Goal: Contribute content: Add original content to the website for others to see

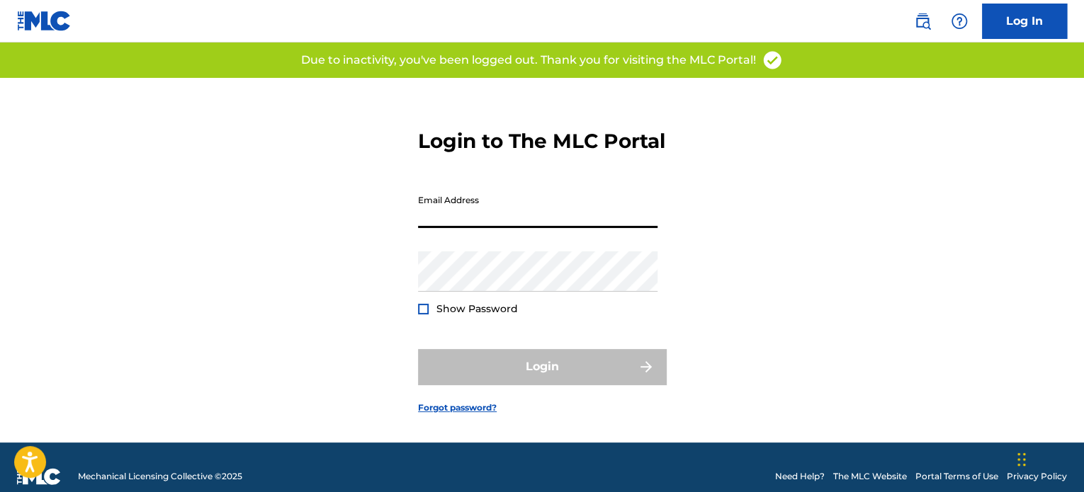
click at [485, 225] on input "Email Address" at bounding box center [537, 208] width 239 height 40
type input "[EMAIL_ADDRESS][DOMAIN_NAME]"
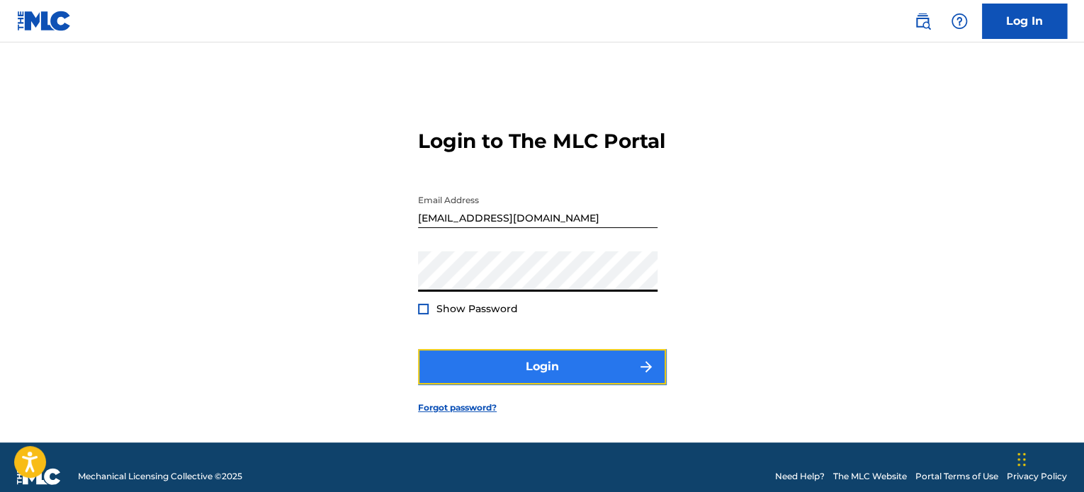
click at [447, 375] on button "Login" at bounding box center [542, 366] width 248 height 35
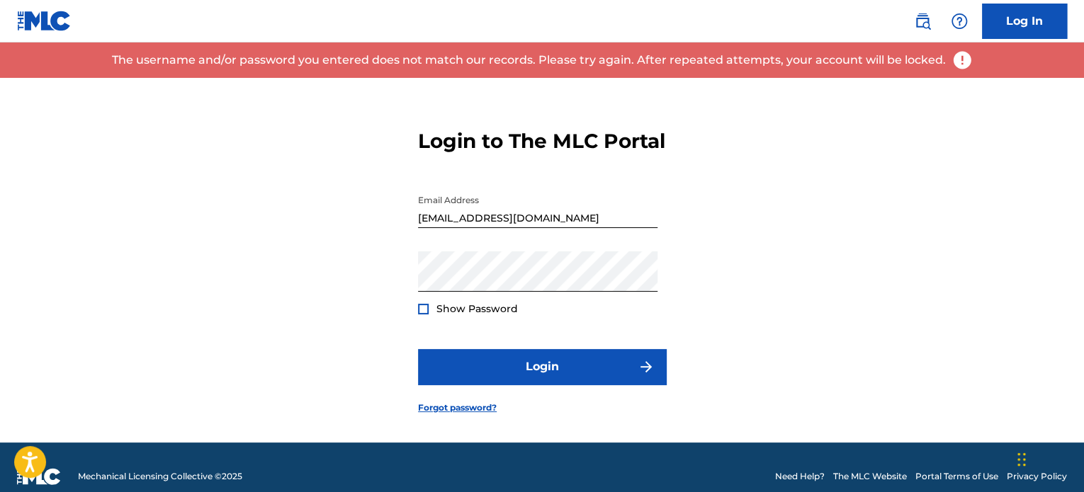
click at [425, 315] on div at bounding box center [423, 309] width 11 height 11
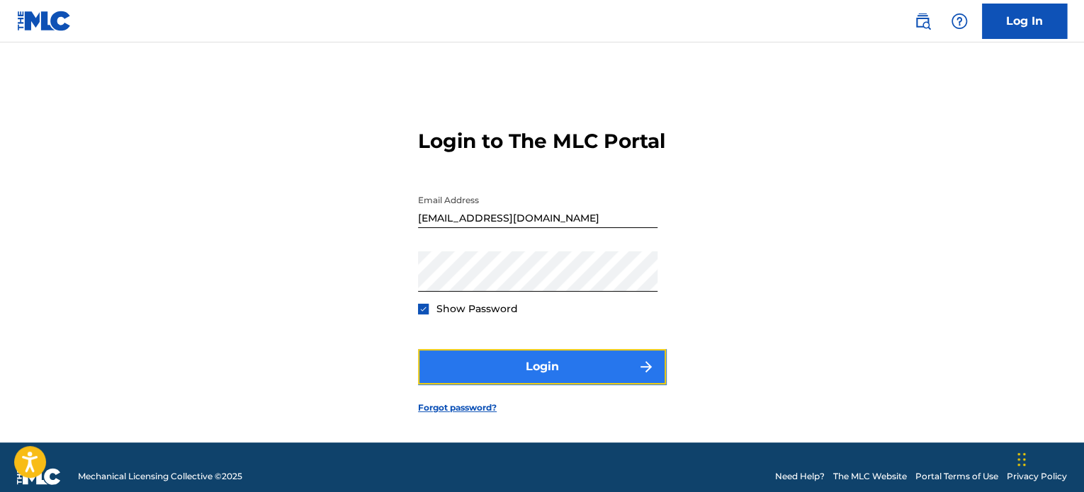
click at [543, 385] on button "Login" at bounding box center [542, 366] width 248 height 35
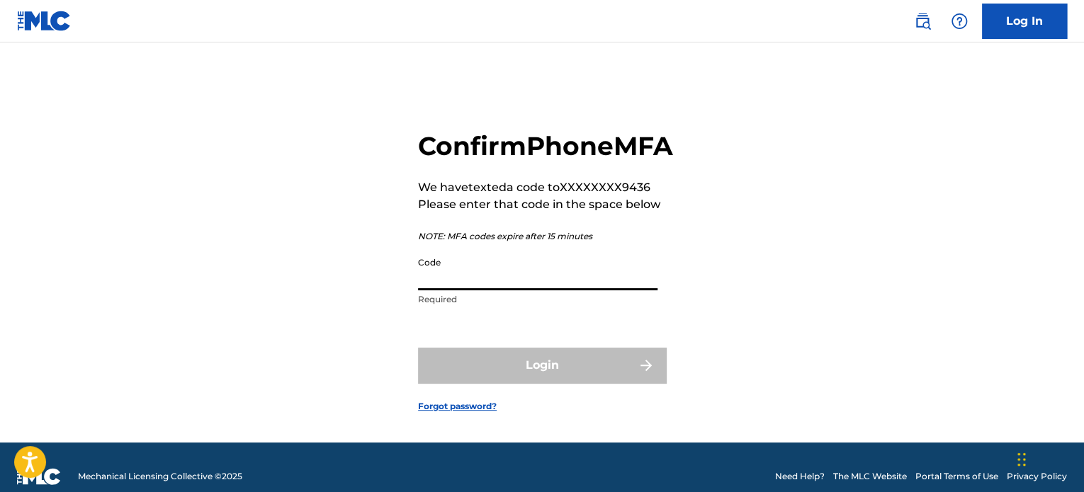
click at [564, 290] on input "Code" at bounding box center [537, 270] width 239 height 40
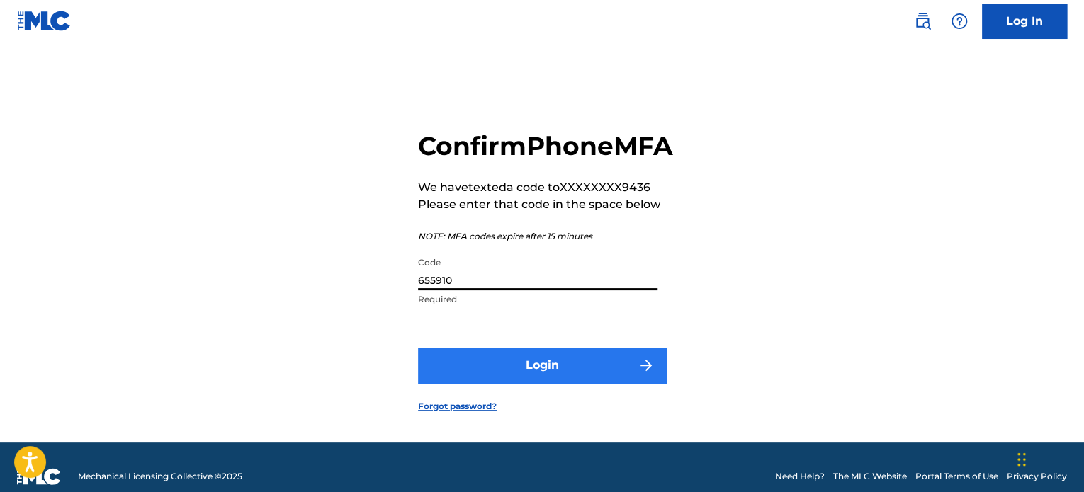
type input "655910"
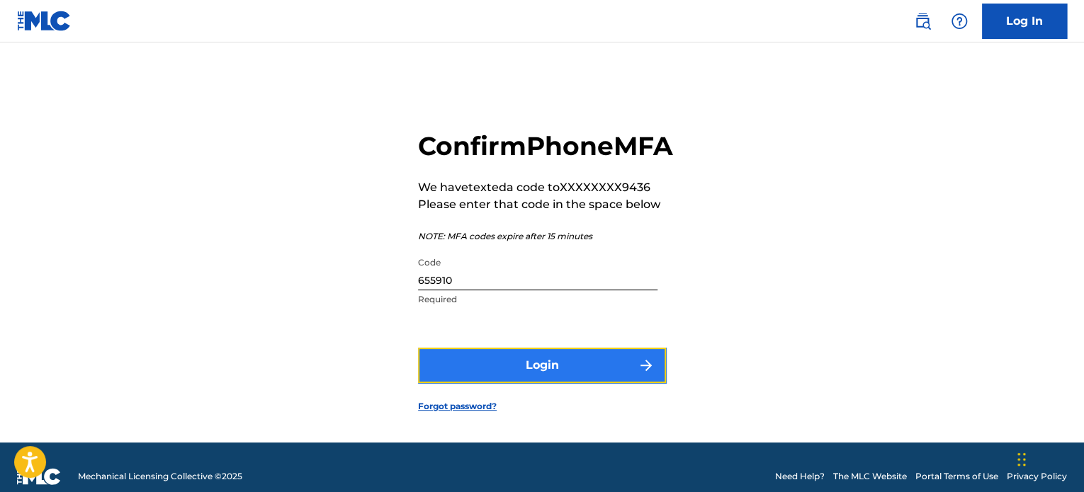
click at [573, 383] on button "Login" at bounding box center [542, 365] width 248 height 35
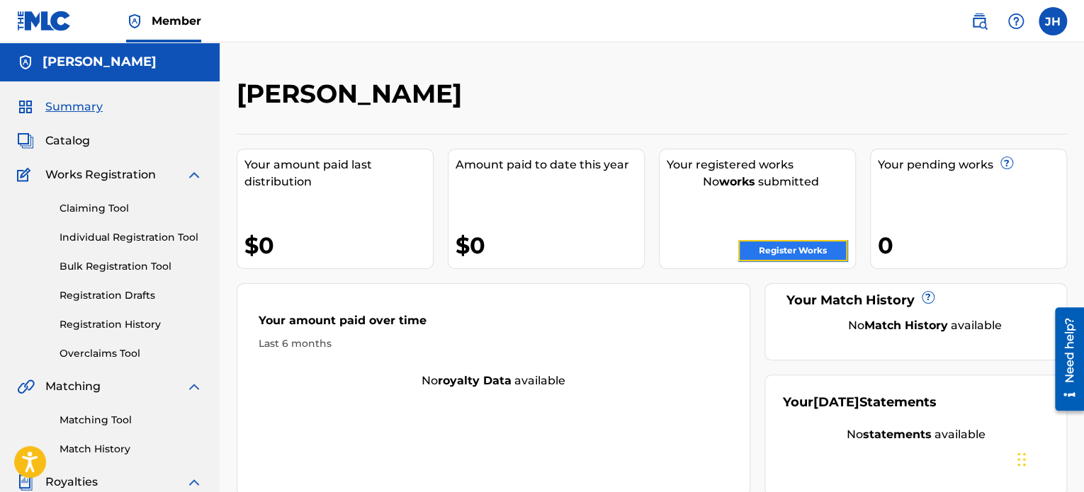
click at [781, 243] on link "Register Works" at bounding box center [792, 250] width 109 height 21
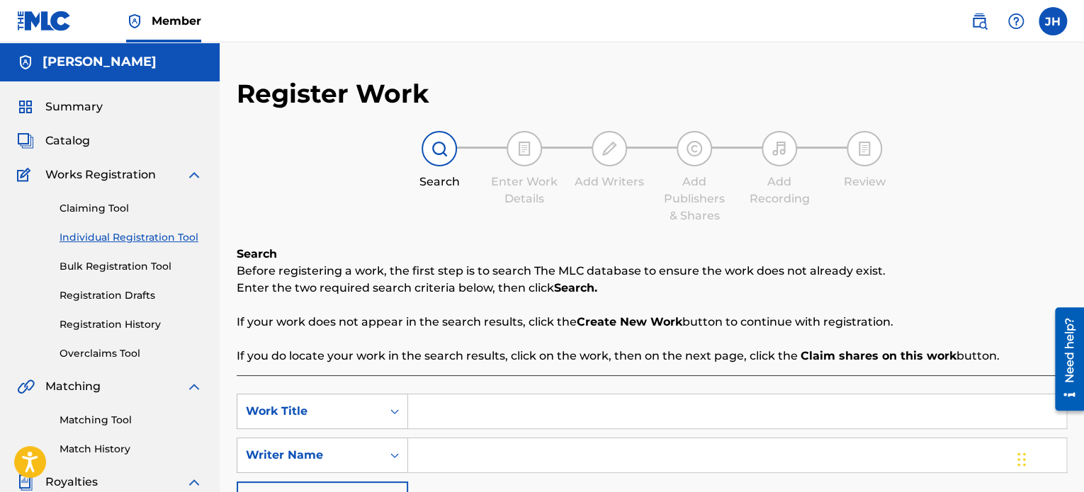
click at [422, 416] on input "Search Form" at bounding box center [737, 412] width 658 height 34
type input "A"
type input "on my shoulders"
click at [441, 457] on input "Search Form" at bounding box center [737, 456] width 658 height 34
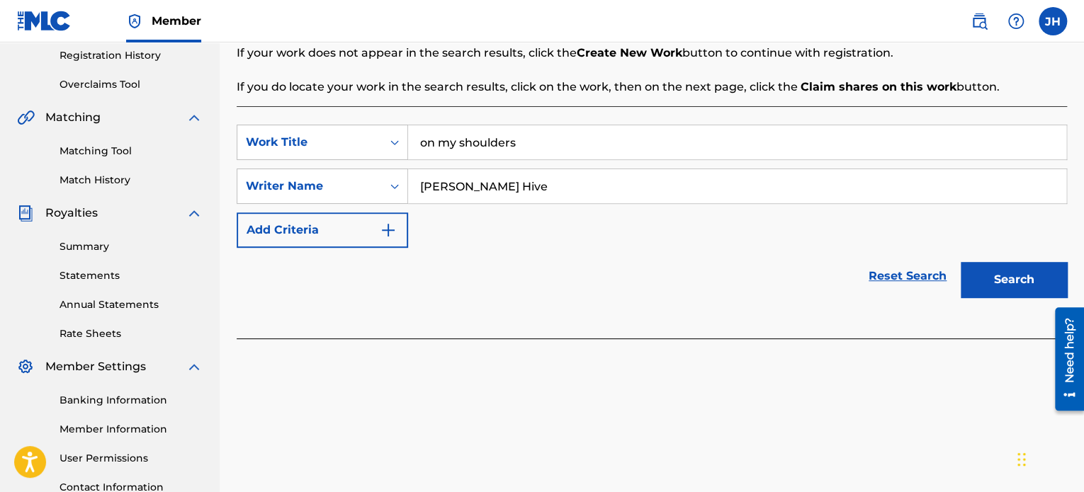
scroll to position [283, 0]
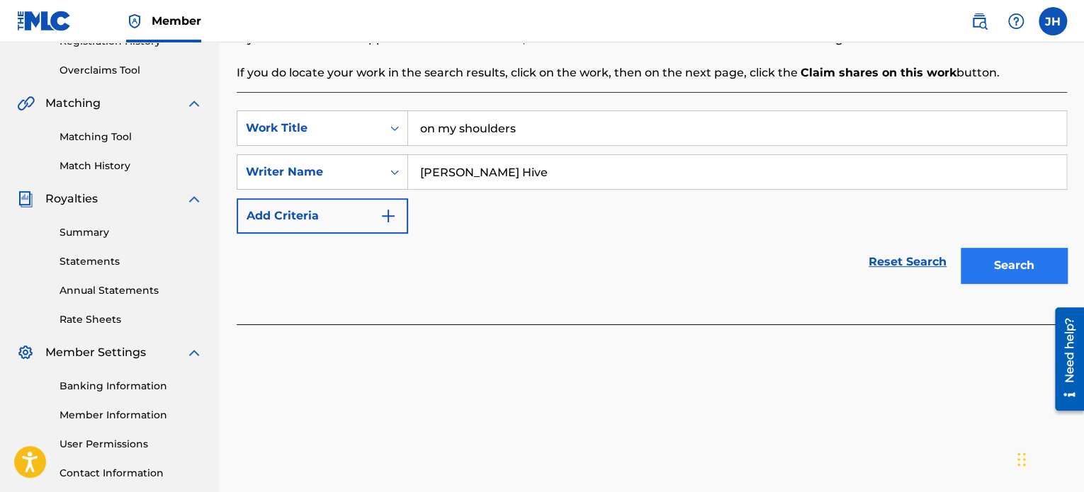
type input "[PERSON_NAME] Hive"
click at [1024, 266] on button "Search" at bounding box center [1014, 265] width 106 height 35
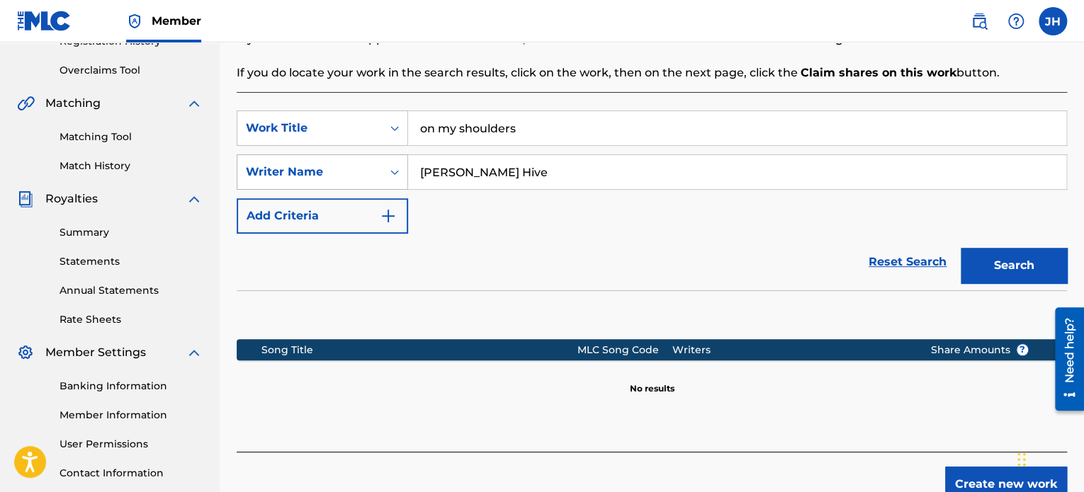
click at [396, 173] on icon "Search Form" at bounding box center [395, 172] width 14 height 14
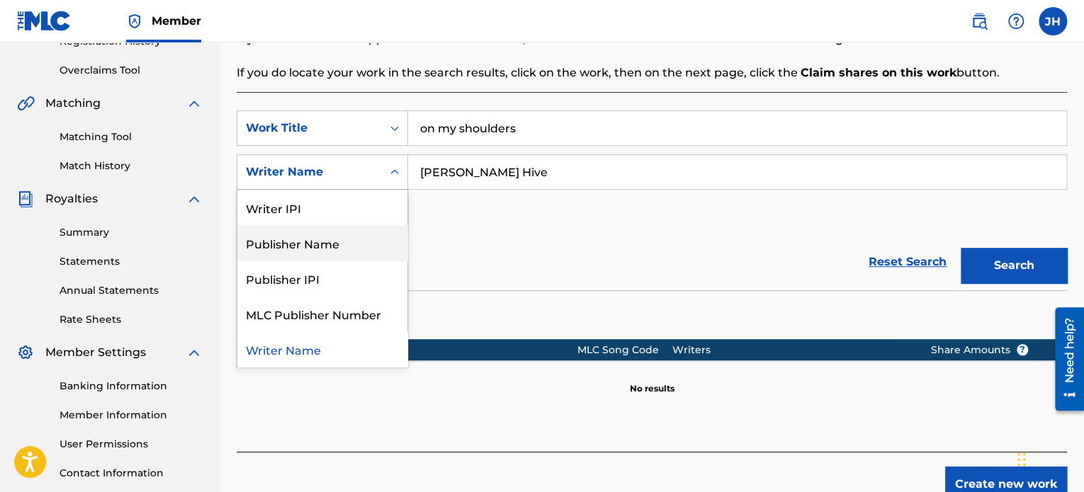
click at [380, 245] on div "Publisher Name" at bounding box center [322, 242] width 170 height 35
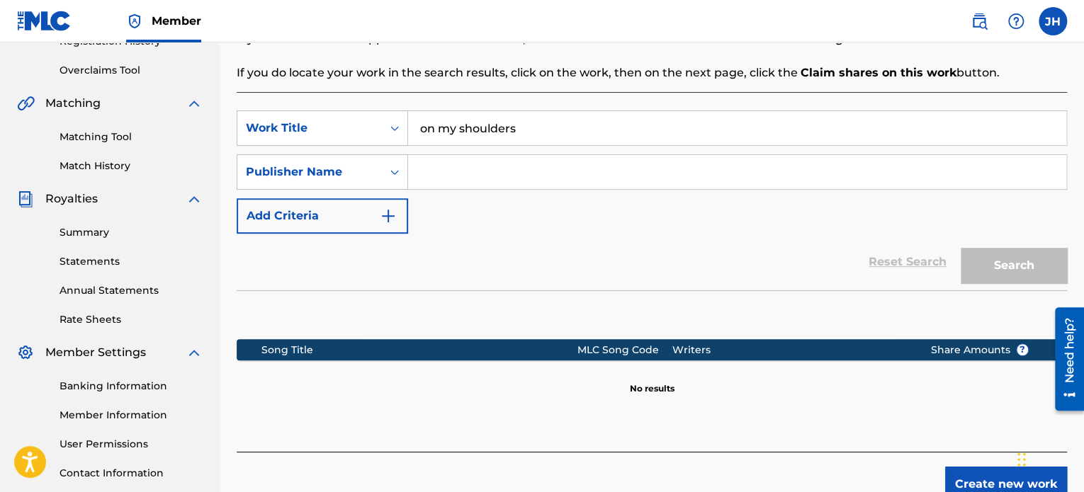
click at [445, 175] on input "Search Form" at bounding box center [737, 172] width 658 height 34
type input "ryinibeats"
click at [973, 266] on button "Search" at bounding box center [1014, 265] width 106 height 35
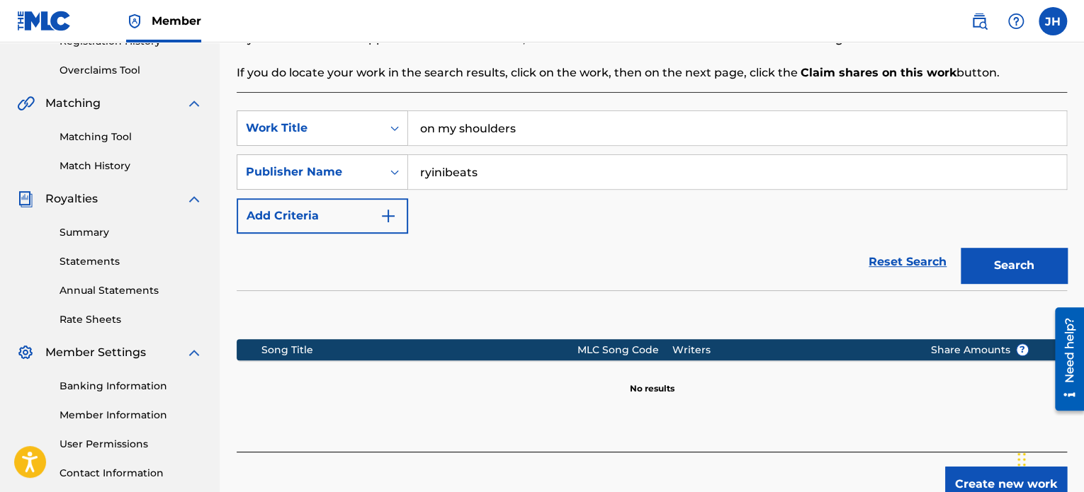
click at [574, 125] on input "on my shoulders" at bounding box center [737, 128] width 658 height 34
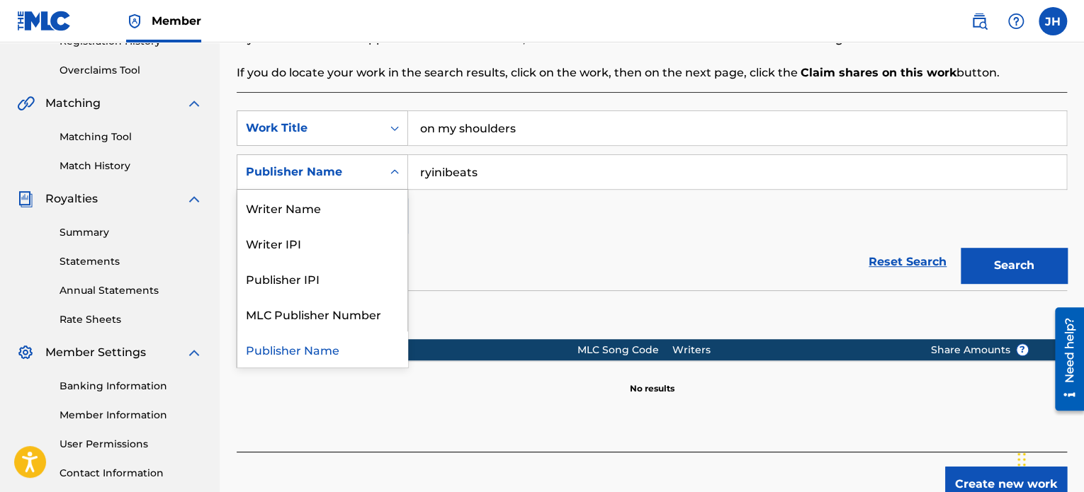
click at [368, 182] on div "Publisher Name" at bounding box center [309, 172] width 145 height 27
click at [332, 209] on div "Writer Name" at bounding box center [322, 207] width 170 height 35
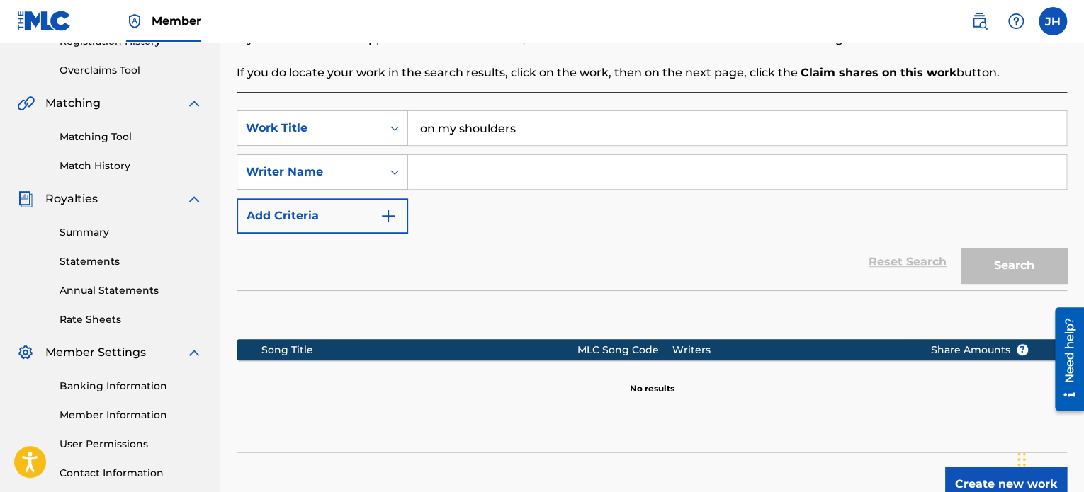
click at [480, 171] on input "Search Form" at bounding box center [737, 172] width 658 height 34
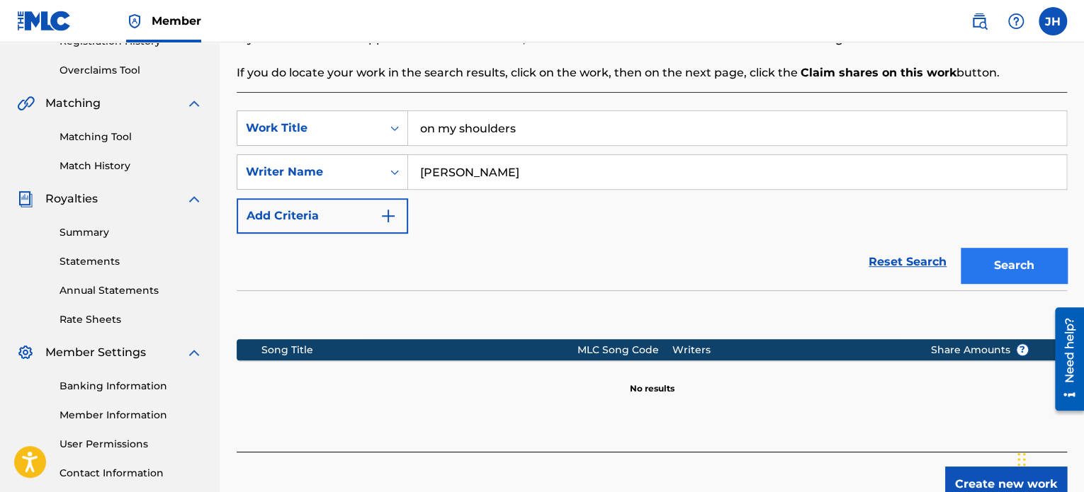
type input "[PERSON_NAME]"
click at [1012, 261] on button "Search" at bounding box center [1014, 265] width 106 height 35
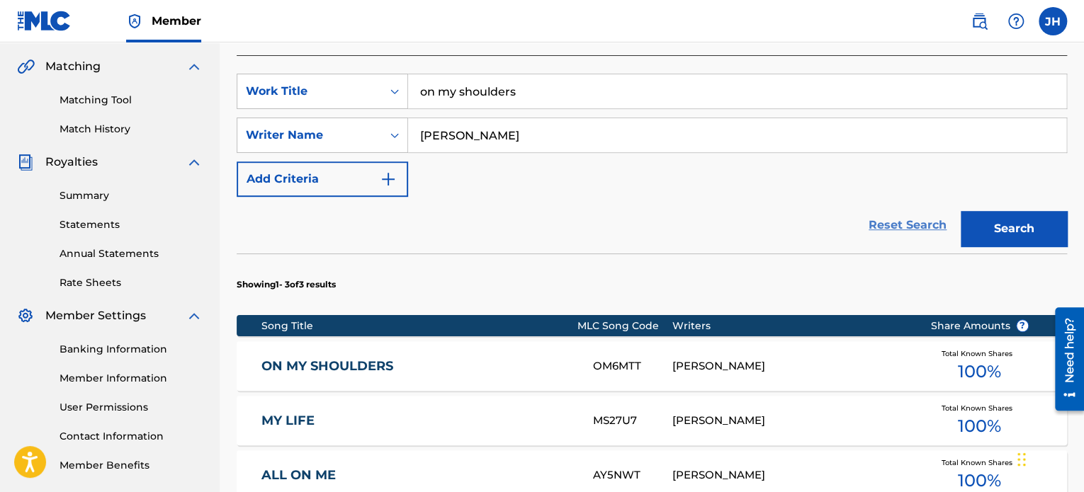
scroll to position [425, 0]
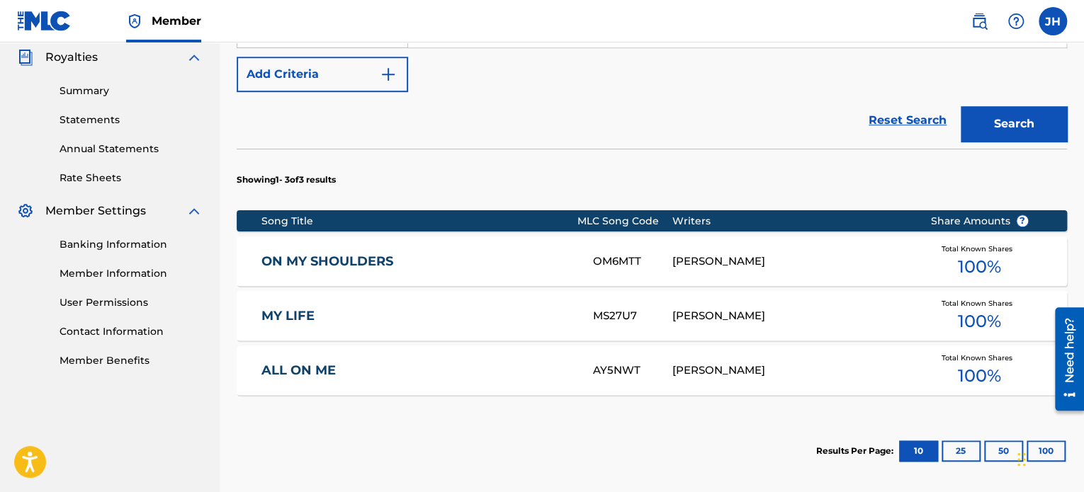
click at [601, 262] on div "OM6MTT" at bounding box center [632, 262] width 79 height 16
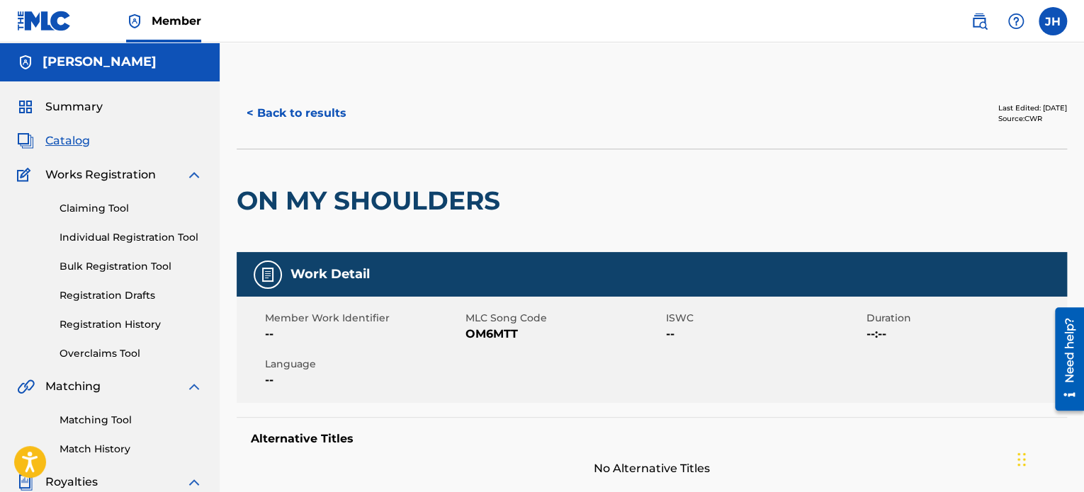
click at [871, 320] on span "Duration" at bounding box center [964, 318] width 197 height 15
click at [878, 330] on span "--:--" at bounding box center [964, 334] width 197 height 17
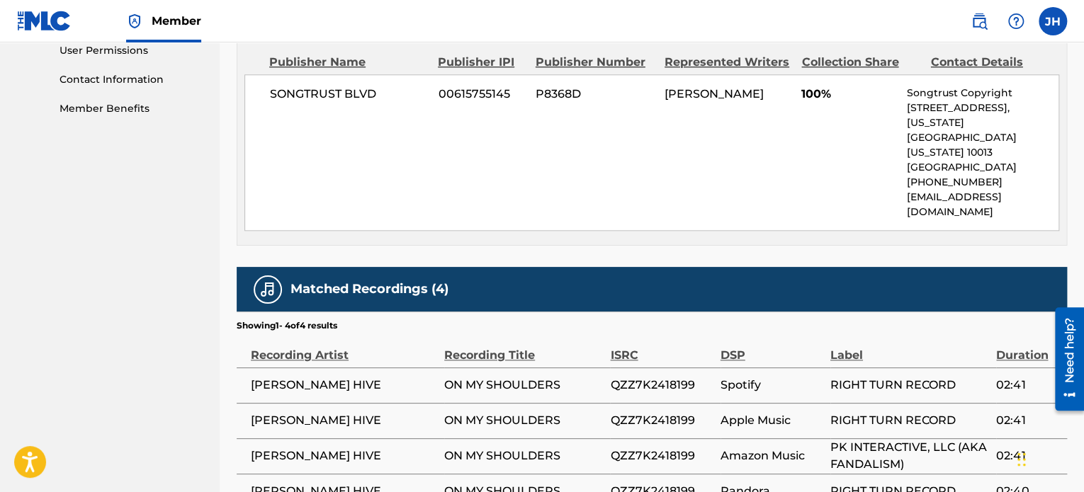
scroll to position [708, 0]
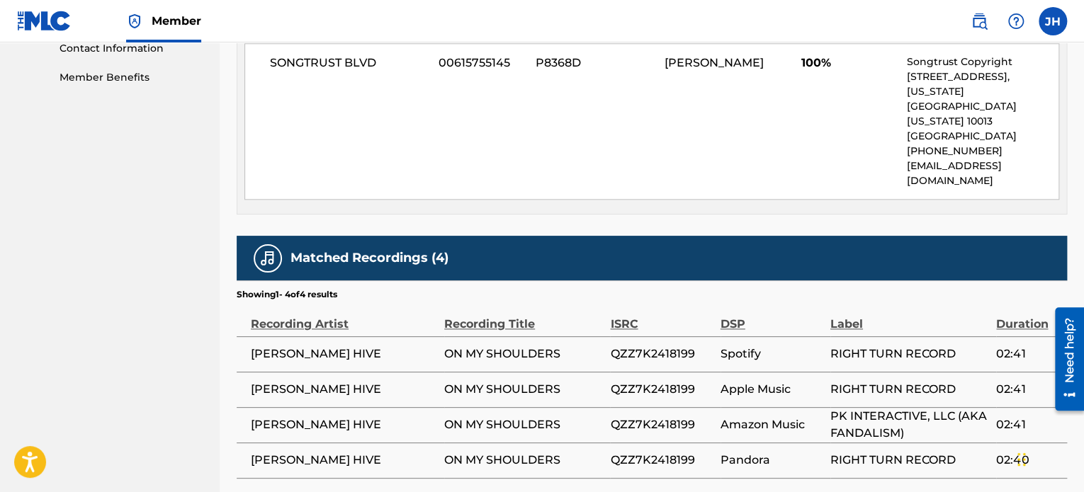
click at [501, 381] on span "ON MY SHOULDERS" at bounding box center [523, 389] width 159 height 17
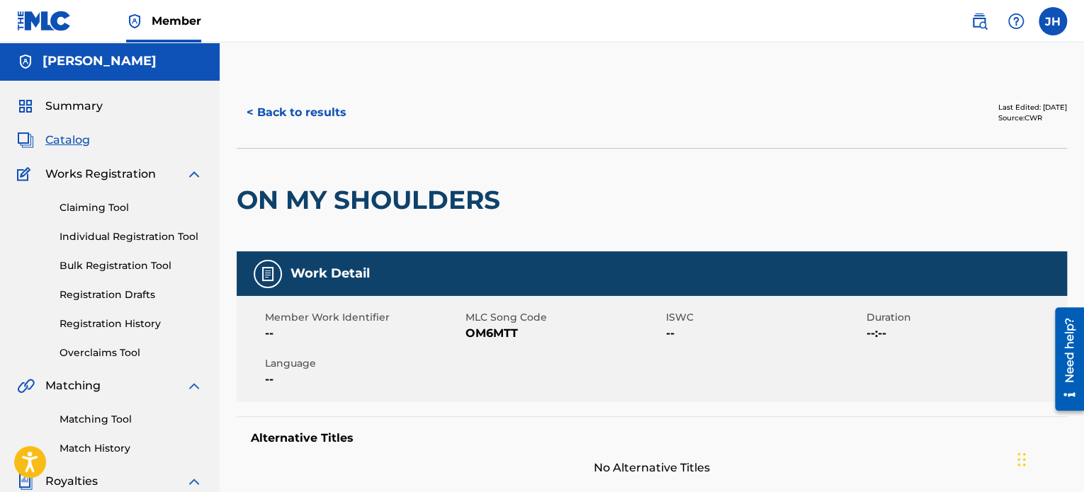
scroll to position [0, 0]
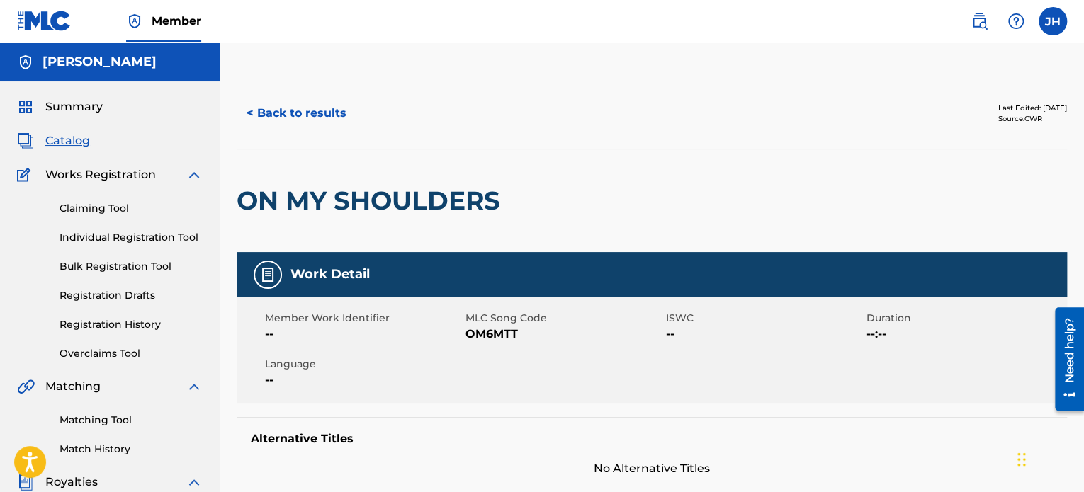
click at [80, 144] on span "Catalog" at bounding box center [67, 140] width 45 height 17
click at [278, 268] on div at bounding box center [268, 275] width 28 height 28
click at [272, 271] on img at bounding box center [267, 274] width 17 height 17
click at [356, 215] on h2 "ON MY SHOULDERS" at bounding box center [372, 201] width 271 height 32
click at [363, 197] on h2 "ON MY SHOULDERS" at bounding box center [372, 201] width 271 height 32
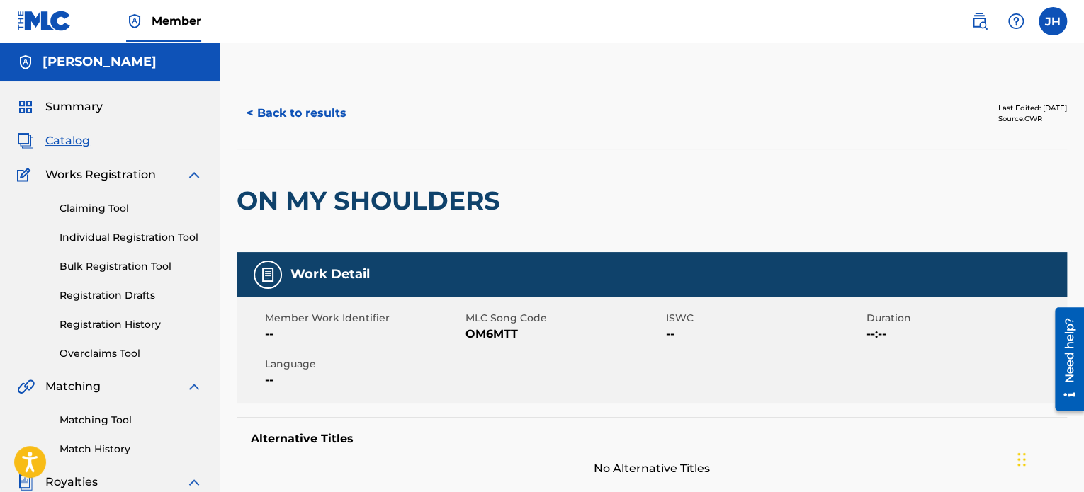
click at [371, 185] on h2 "ON MY SHOULDERS" at bounding box center [372, 201] width 271 height 32
drag, startPoint x: 457, startPoint y: 176, endPoint x: 694, endPoint y: 167, distance: 237.5
click at [561, 175] on div "ON MY SHOULDERS" at bounding box center [652, 200] width 830 height 103
click at [746, 162] on div "ON MY SHOULDERS" at bounding box center [652, 200] width 830 height 103
click at [324, 111] on button "< Back to results" at bounding box center [297, 113] width 120 height 35
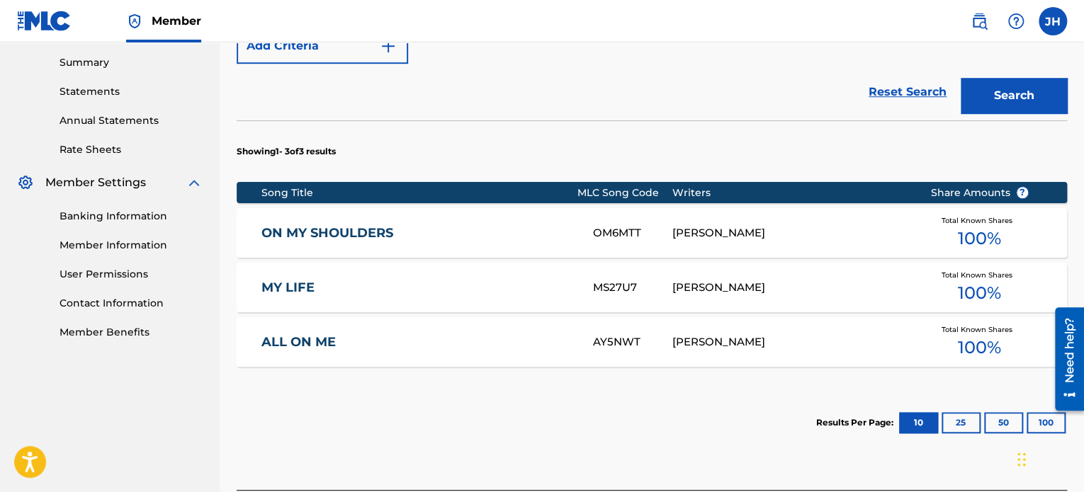
scroll to position [456, 0]
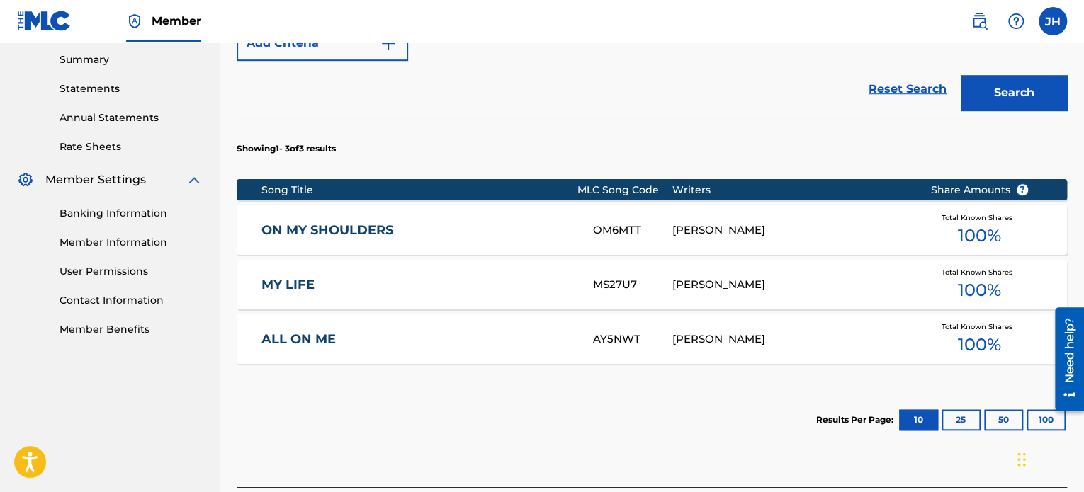
click at [305, 278] on link "MY LIFE" at bounding box center [417, 285] width 312 height 16
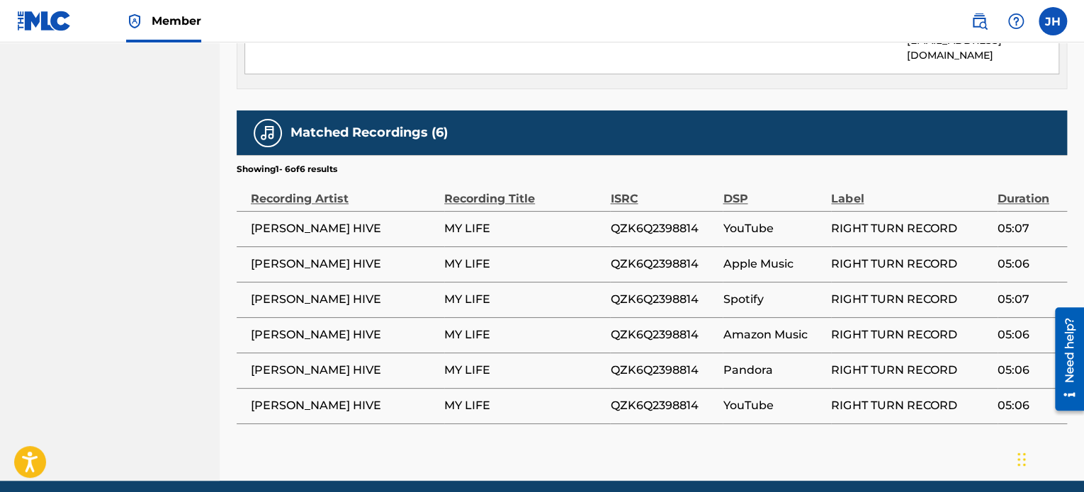
scroll to position [844, 0]
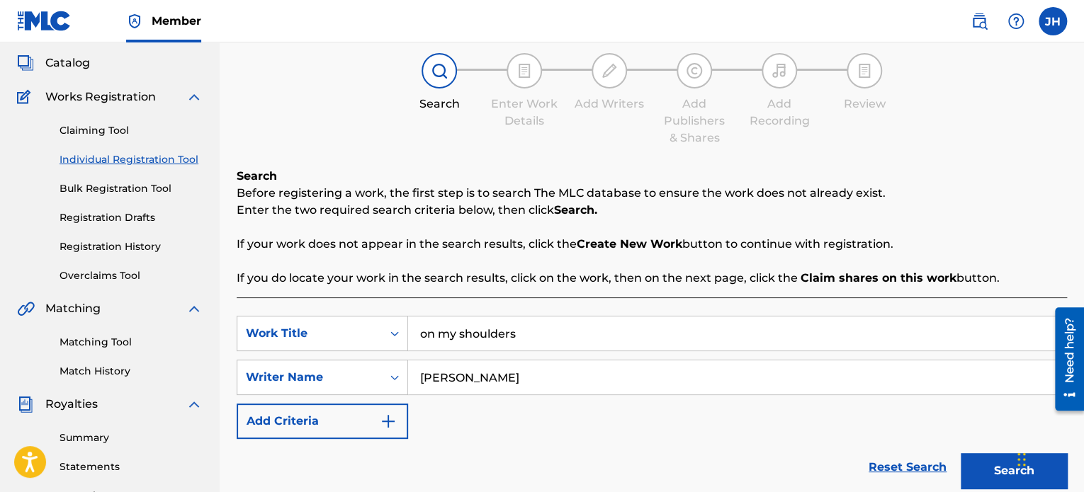
scroll to position [73, 0]
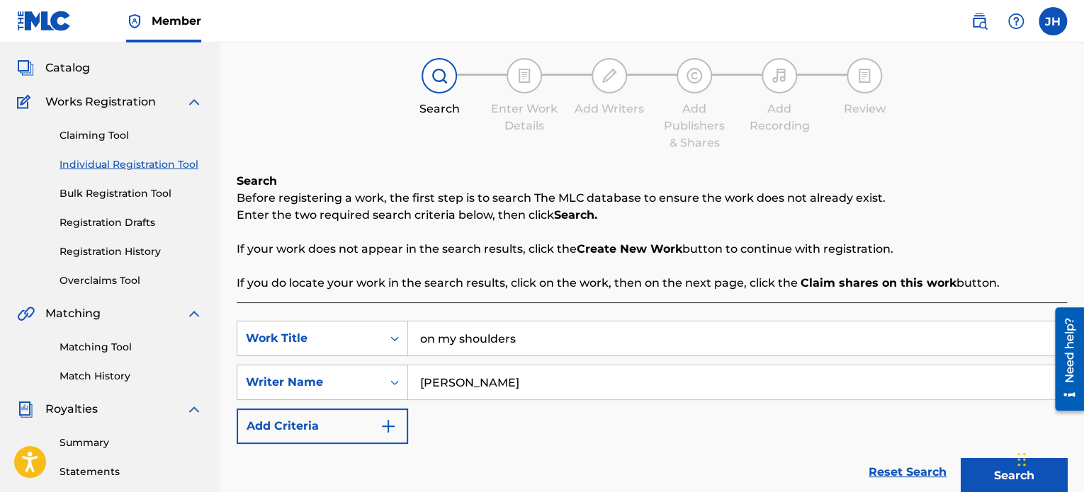
click at [533, 379] on input "[PERSON_NAME]" at bounding box center [737, 383] width 658 height 34
click at [524, 348] on input "on my shoulders" at bounding box center [737, 339] width 658 height 34
type input "o"
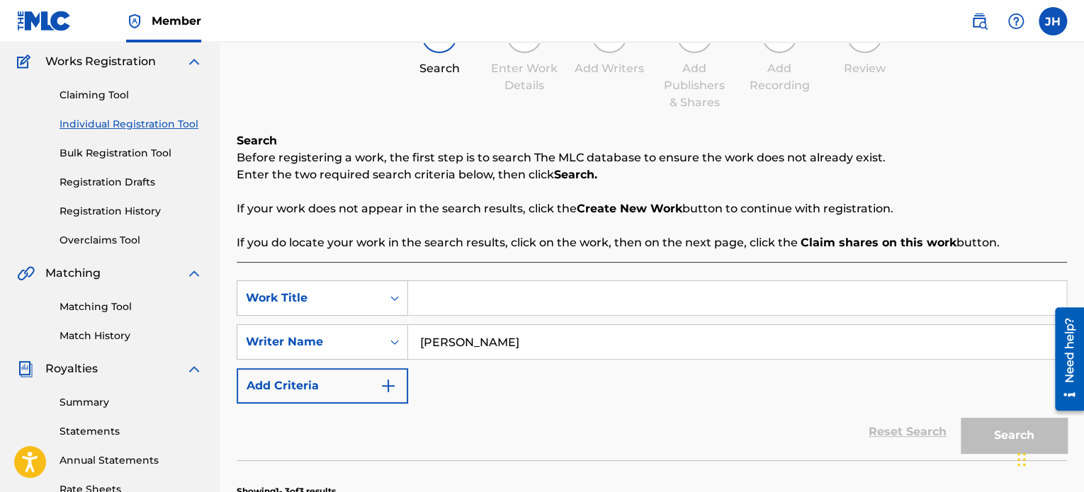
scroll to position [286, 0]
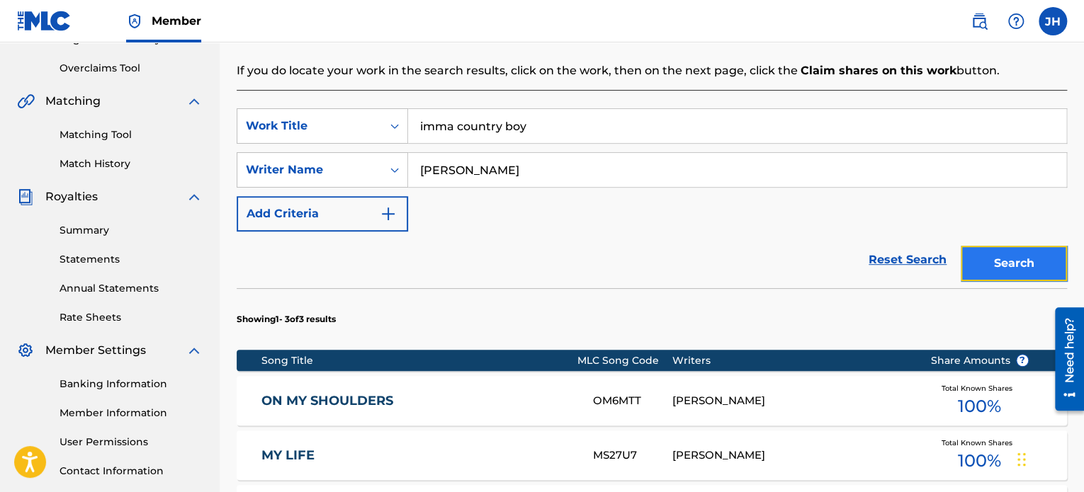
click at [1032, 267] on button "Search" at bounding box center [1014, 263] width 106 height 35
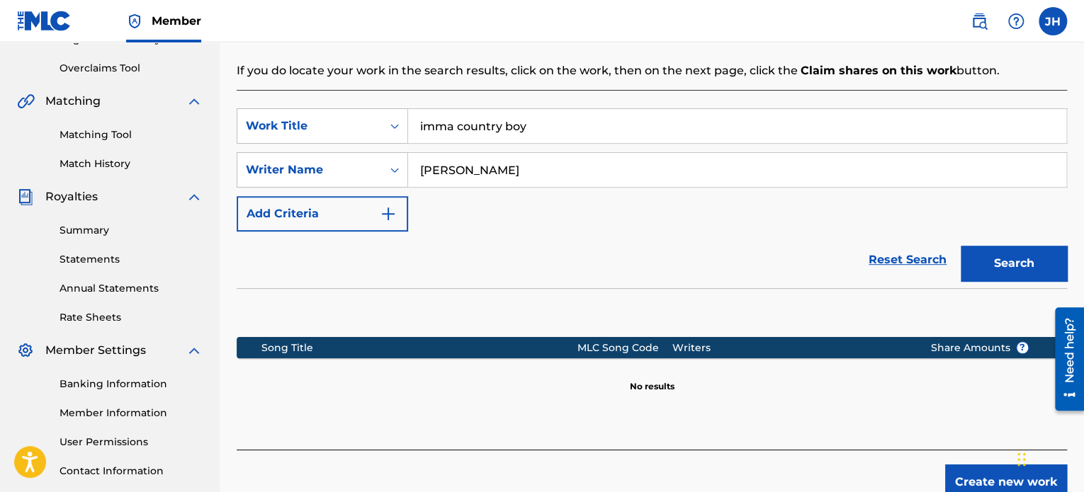
click at [541, 118] on input "imma country boy" at bounding box center [737, 126] width 658 height 34
type input "i"
type input "good go bad"
click at [995, 264] on button "Search" at bounding box center [1014, 263] width 106 height 35
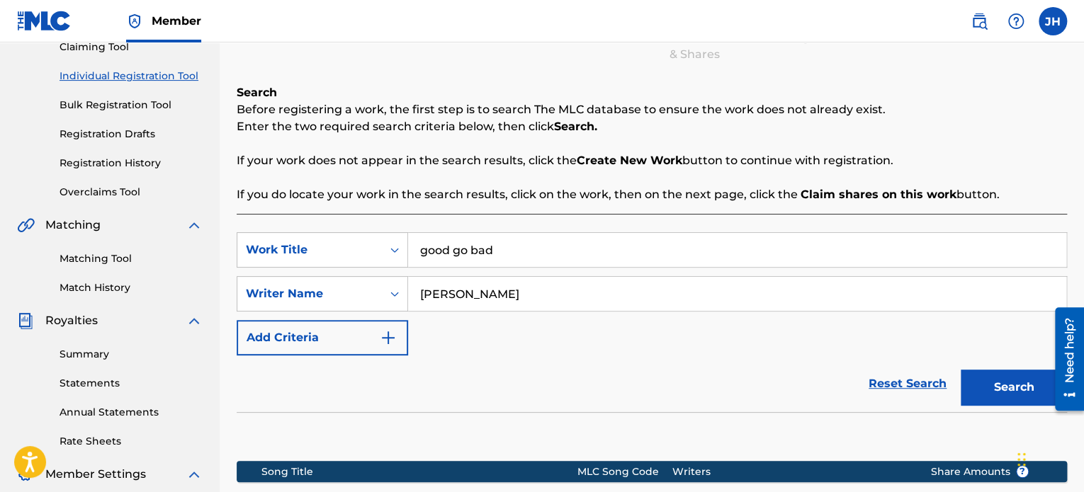
scroll to position [0, 0]
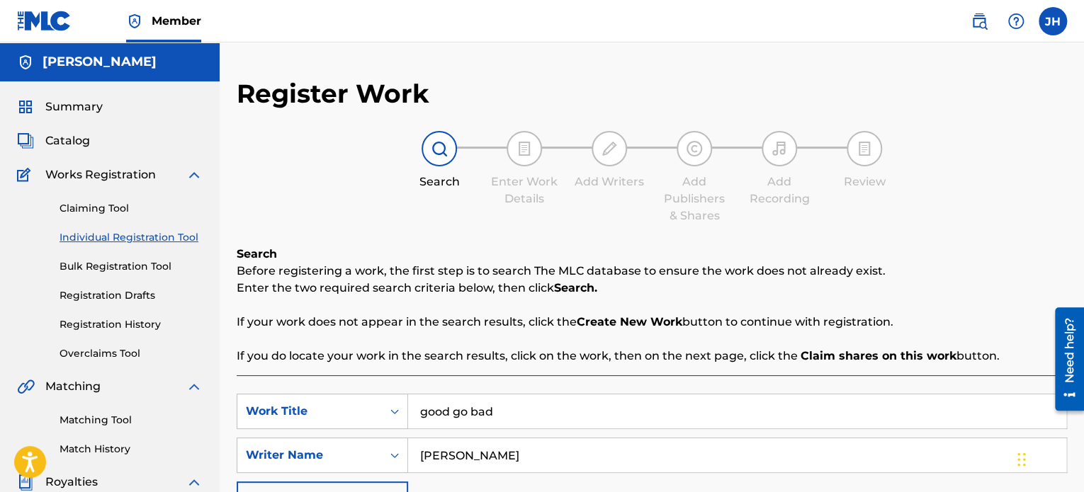
click at [519, 149] on img at bounding box center [524, 148] width 17 height 17
click at [94, 269] on link "Bulk Registration Tool" at bounding box center [131, 266] width 143 height 15
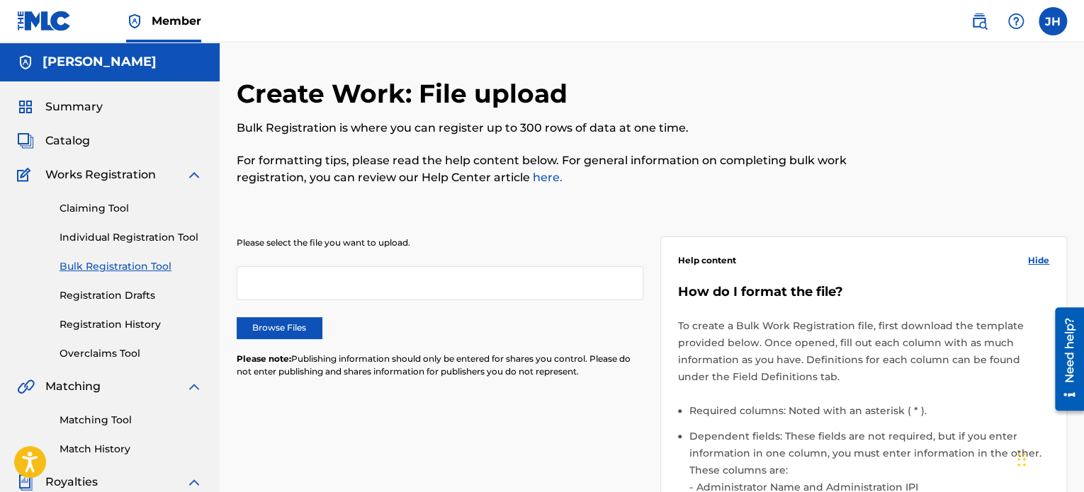
click at [346, 278] on div at bounding box center [440, 283] width 407 height 34
click at [77, 107] on span "Summary" at bounding box center [73, 106] width 57 height 17
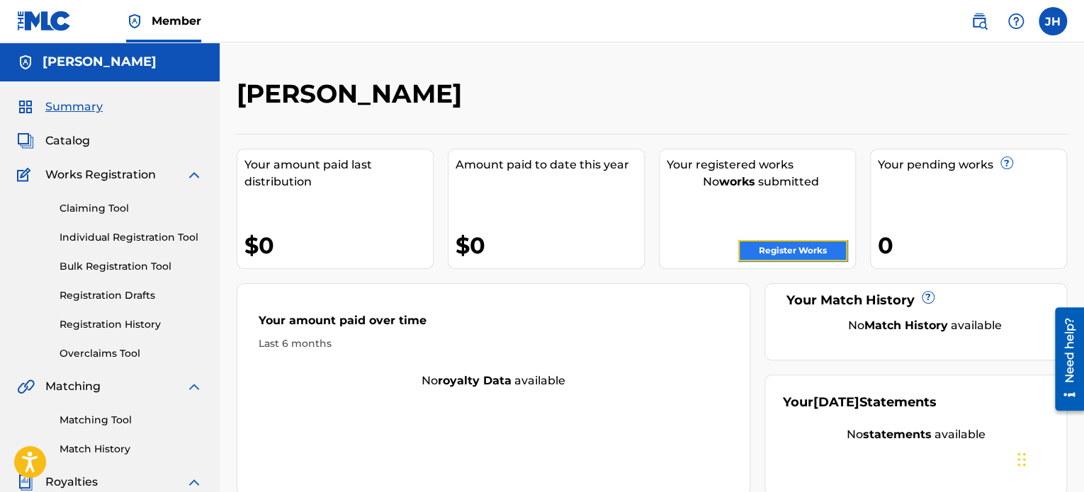
click at [774, 244] on link "Register Works" at bounding box center [792, 250] width 109 height 21
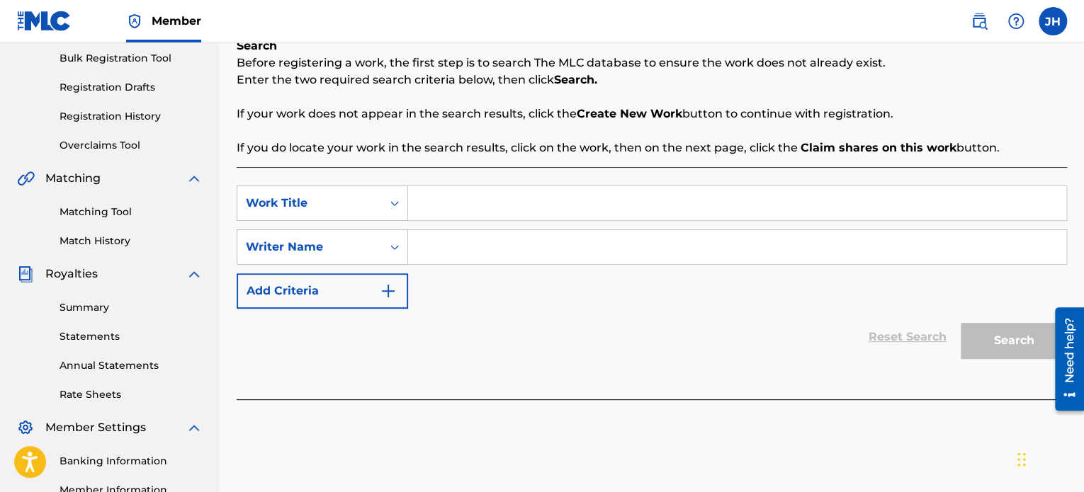
scroll to position [213, 0]
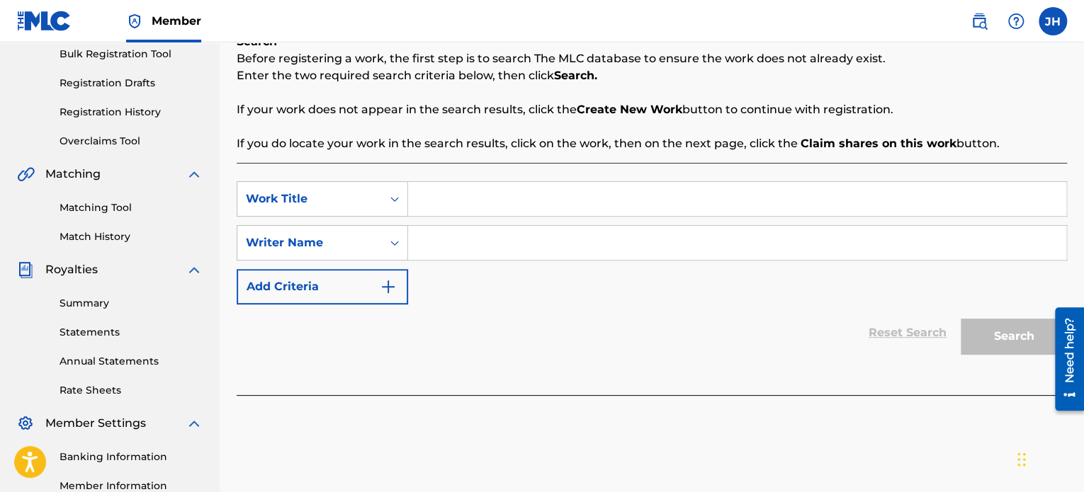
click at [439, 200] on input "Search Form" at bounding box center [737, 199] width 658 height 34
type input "all on me"
click at [465, 249] on input "Search Form" at bounding box center [737, 243] width 658 height 34
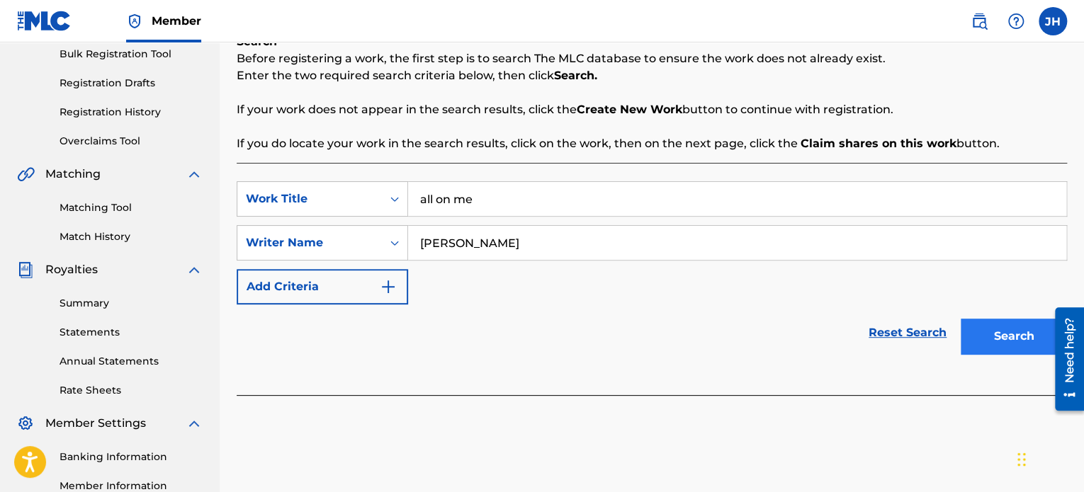
type input "[PERSON_NAME]"
click at [1027, 349] on button "Search" at bounding box center [1014, 336] width 106 height 35
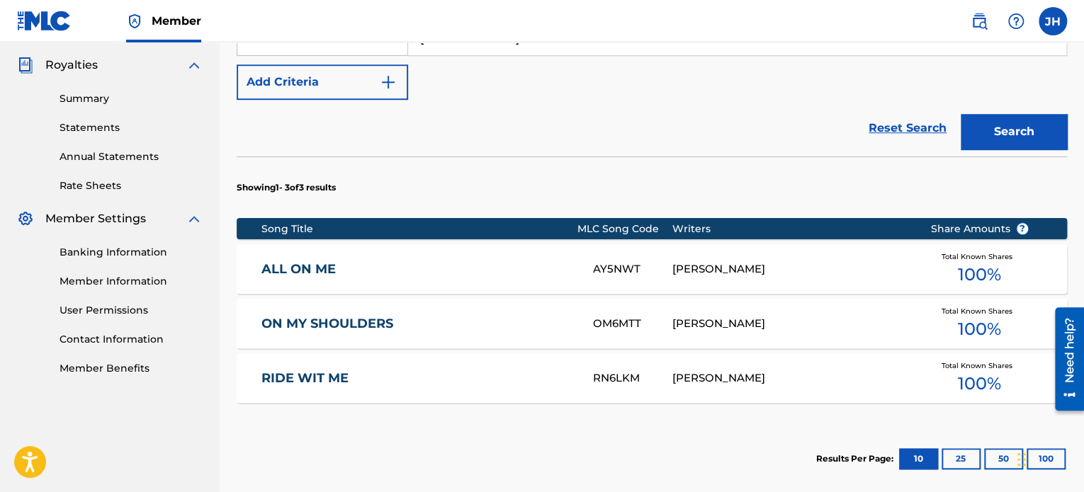
scroll to position [425, 0]
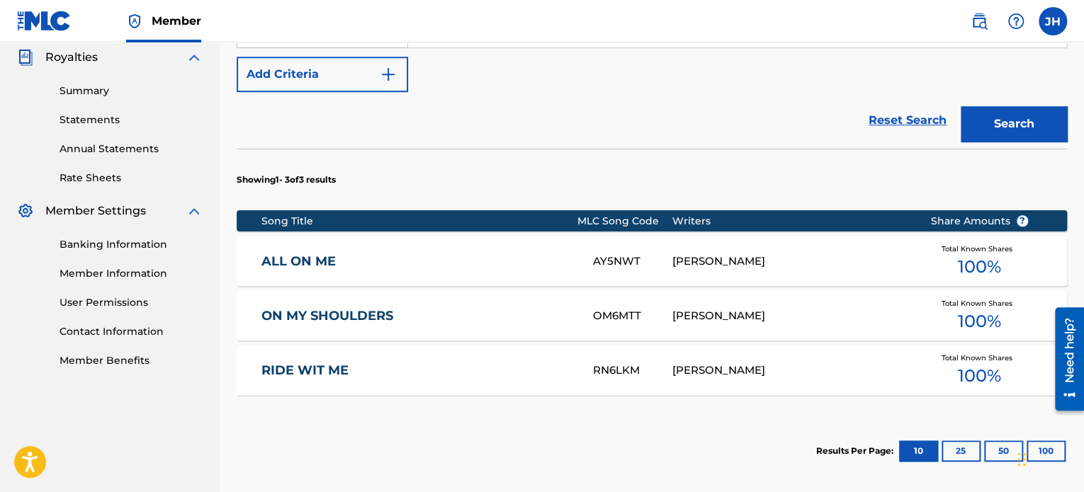
click at [952, 246] on span "Total Known Shares" at bounding box center [980, 249] width 77 height 11
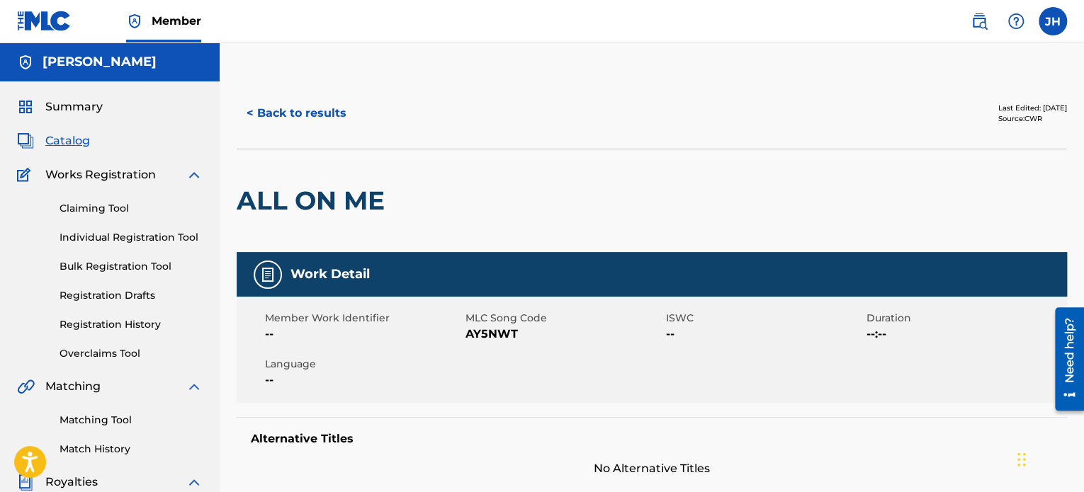
click at [1040, 106] on div "Last Edited: [DATE]" at bounding box center [1032, 108] width 69 height 11
click at [257, 113] on button "< Back to results" at bounding box center [297, 113] width 120 height 35
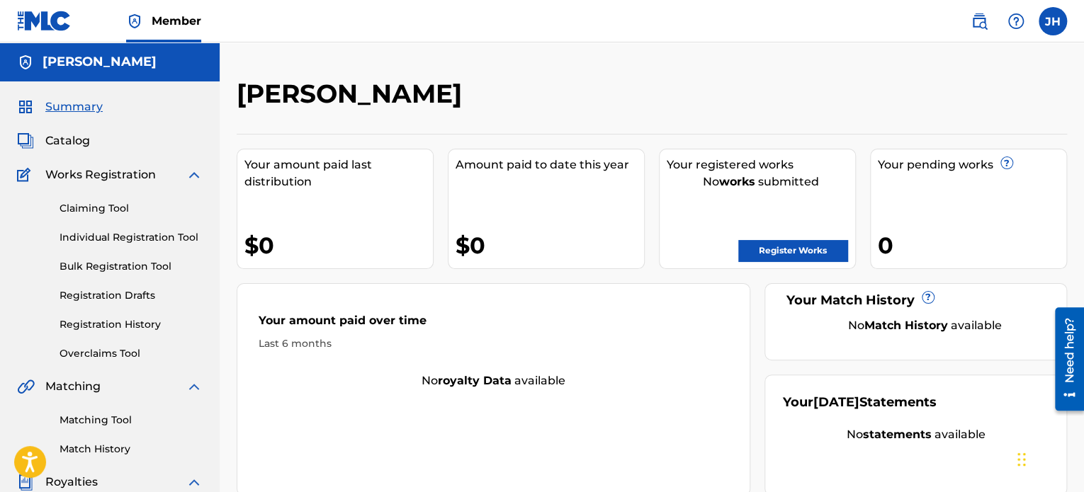
click at [784, 236] on div "Register Works" at bounding box center [761, 247] width 188 height 28
click at [793, 244] on link "Register Works" at bounding box center [792, 250] width 109 height 21
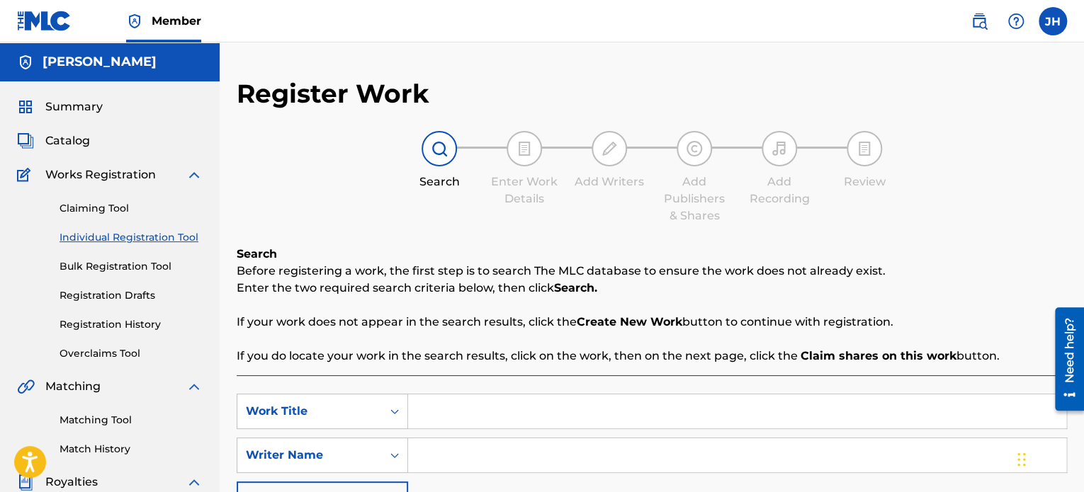
click at [519, 157] on img at bounding box center [524, 148] width 17 height 17
drag, startPoint x: 519, startPoint y: 157, endPoint x: 521, endPoint y: 164, distance: 7.6
click at [521, 157] on img at bounding box center [524, 148] width 17 height 17
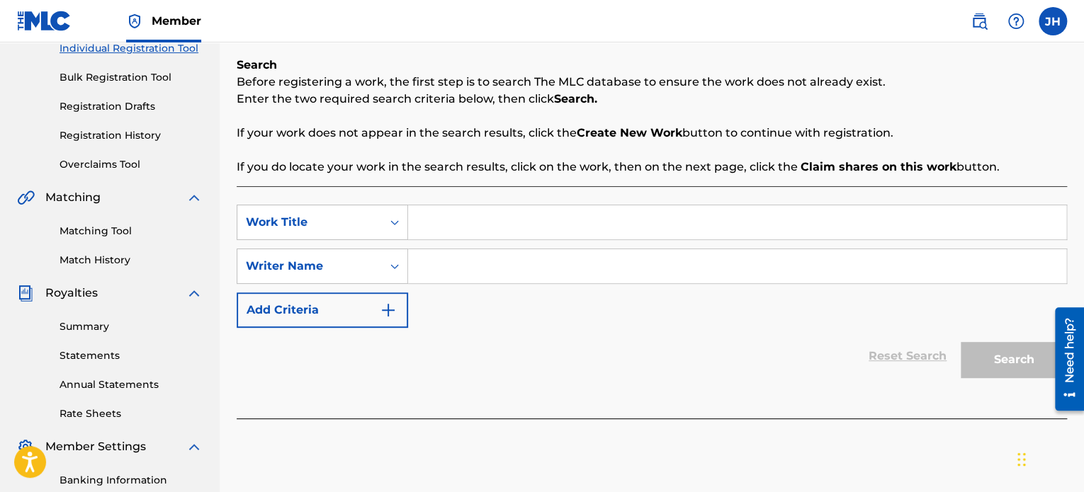
scroll to position [213, 0]
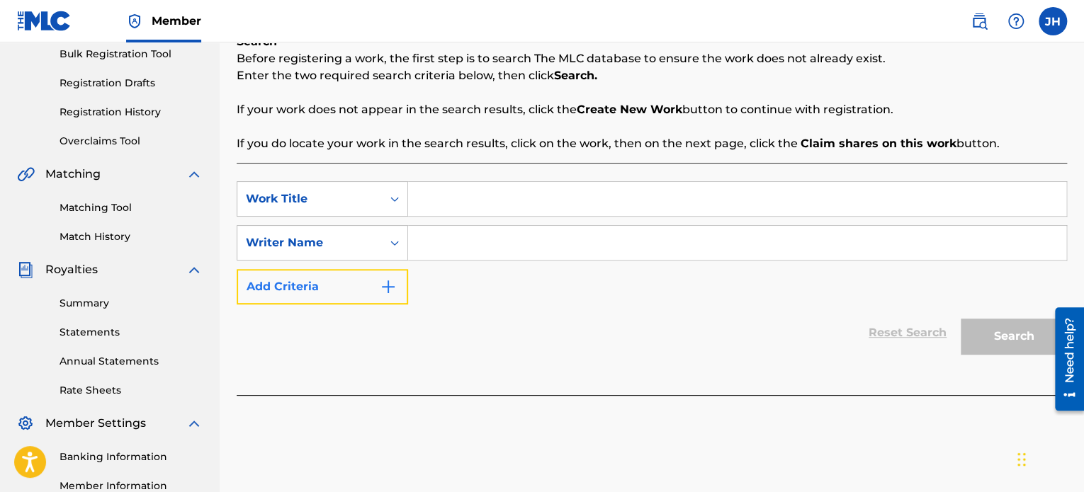
click at [361, 282] on button "Add Criteria" at bounding box center [322, 286] width 171 height 35
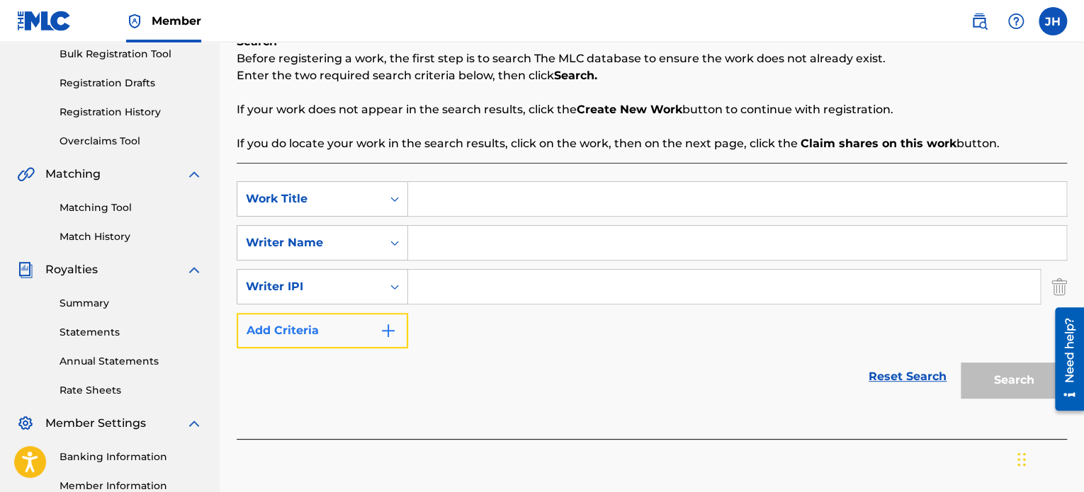
click at [390, 329] on img "Search Form" at bounding box center [388, 330] width 17 height 17
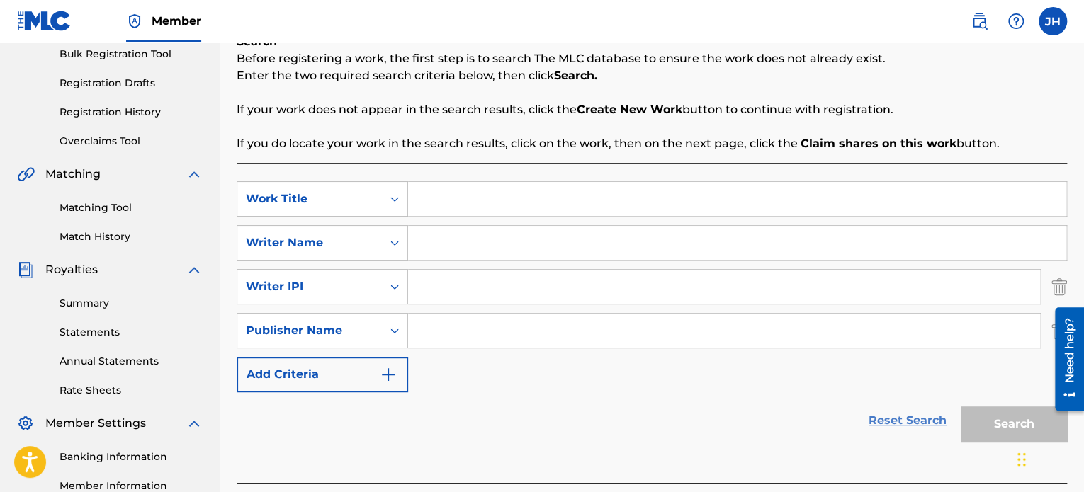
click at [906, 419] on link "Reset Search" at bounding box center [907, 420] width 92 height 31
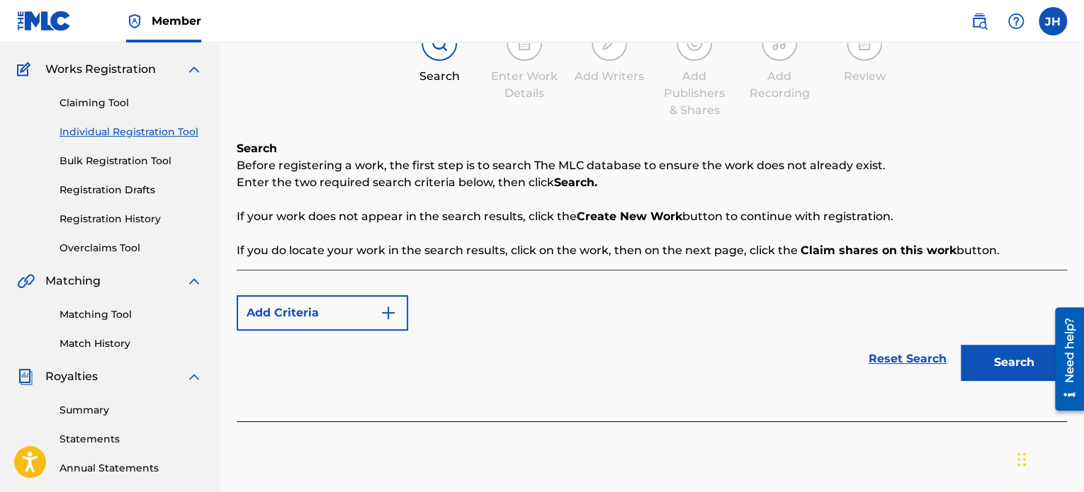
scroll to position [283, 0]
